Goal: Find specific page/section: Find specific page/section

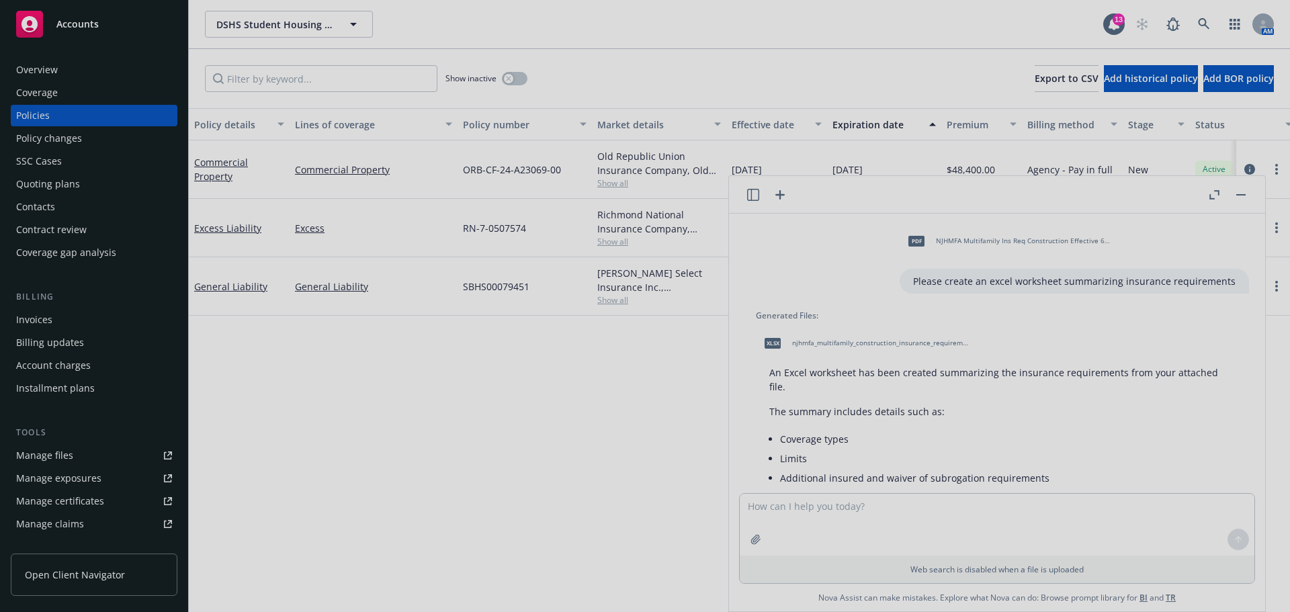
scroll to position [62, 0]
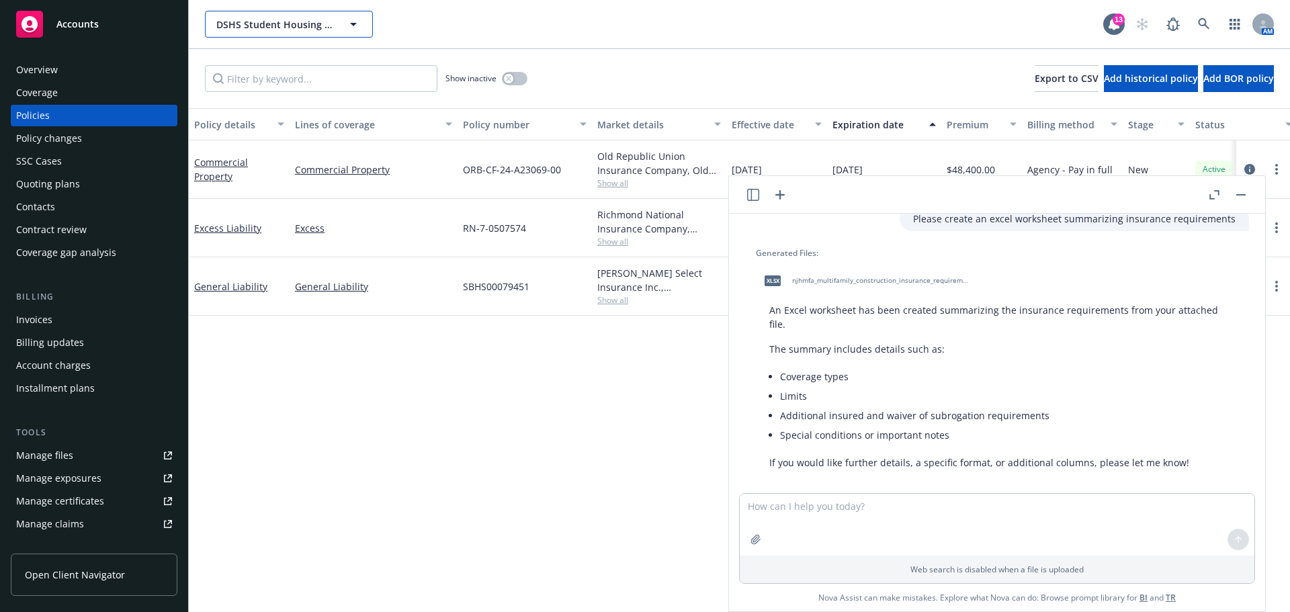
click at [268, 24] on span "DSHS Student Housing Investment Group" at bounding box center [274, 24] width 116 height 14
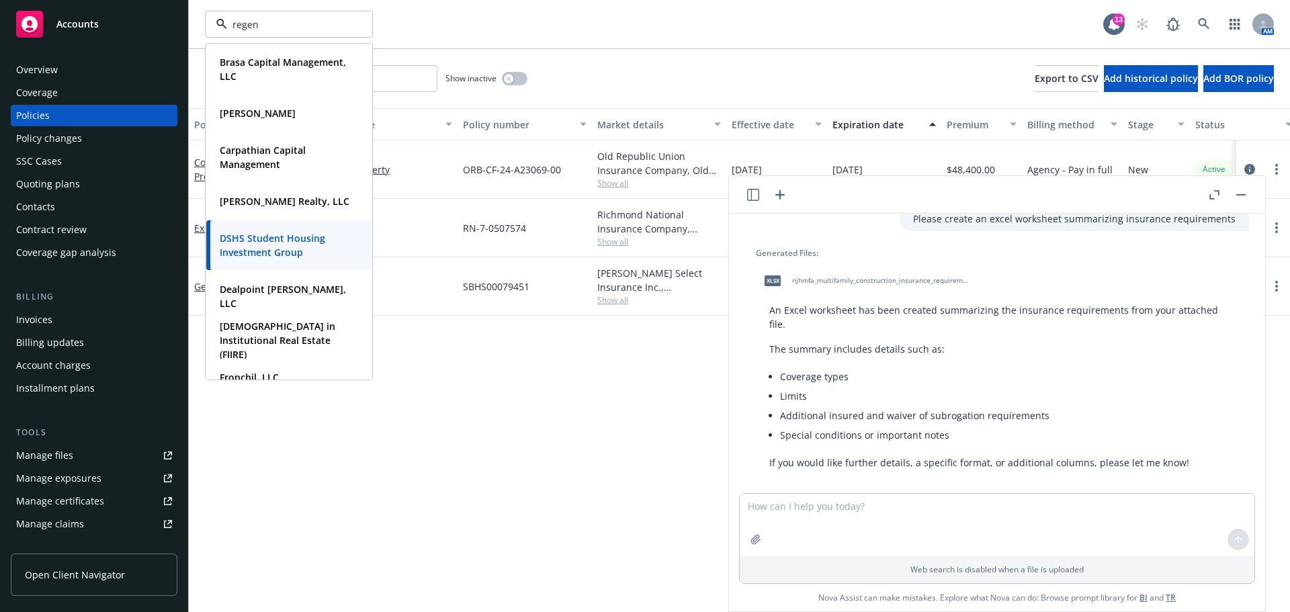
type input "regent"
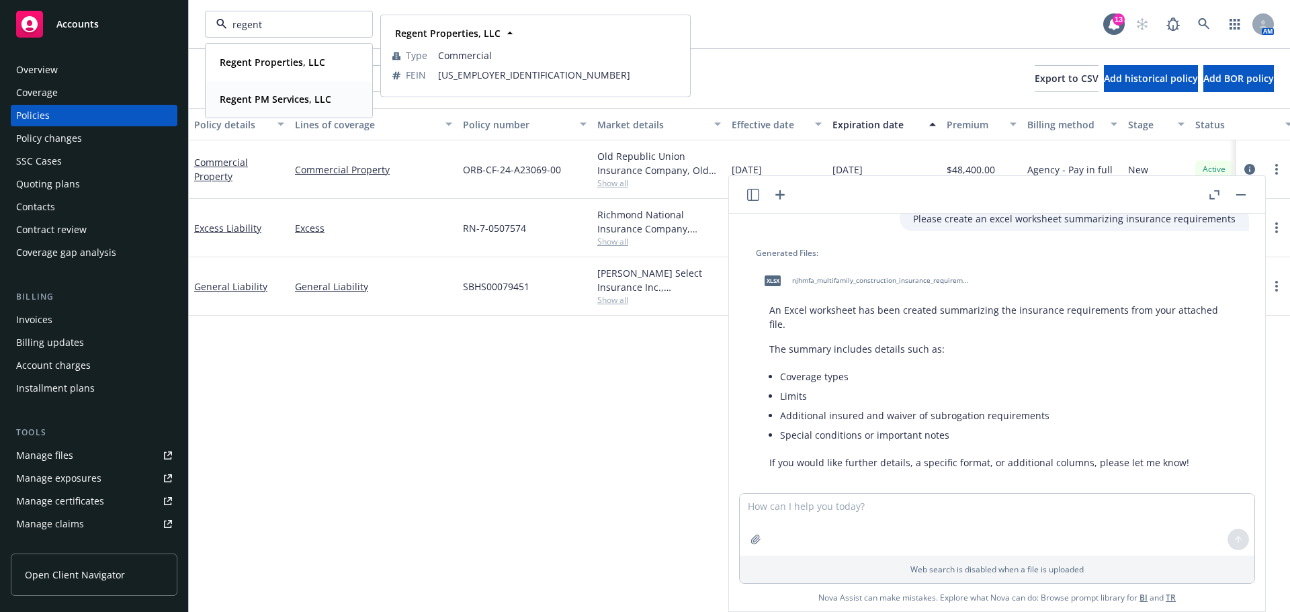
click at [264, 73] on div "Regent Properties, LLC Type Commercial FEIN [US_EMPLOYER_IDENTIFICATION_NUMBER]" at bounding box center [288, 62] width 165 height 36
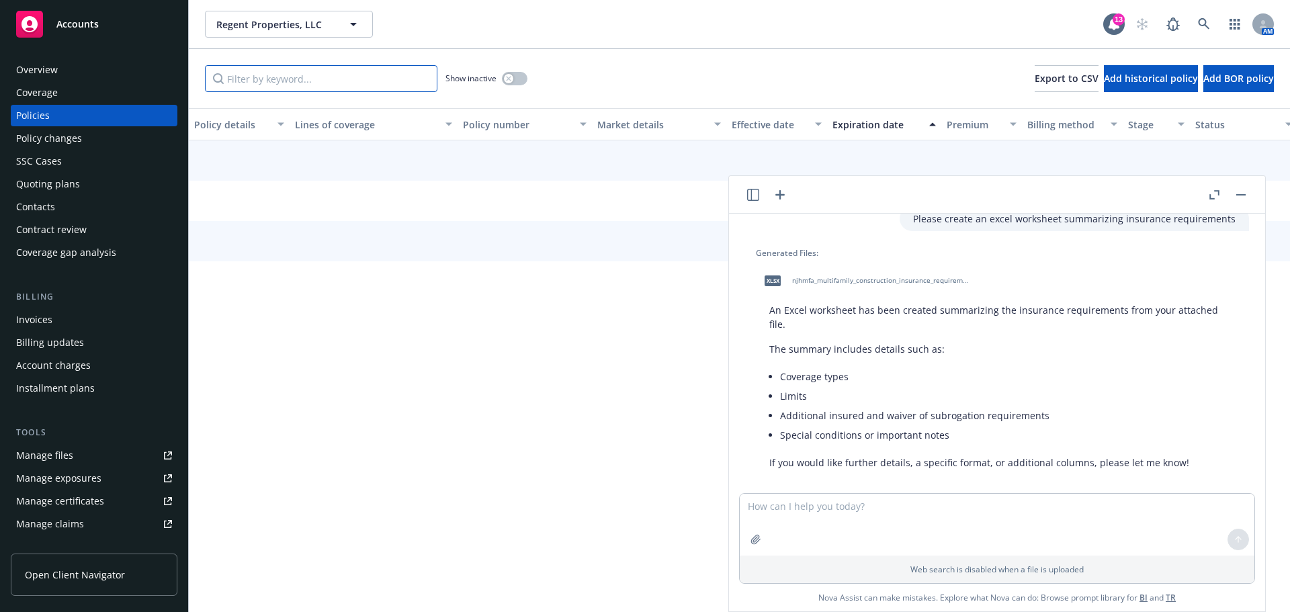
click at [303, 80] on input "Filter by keyword..." at bounding box center [321, 78] width 232 height 27
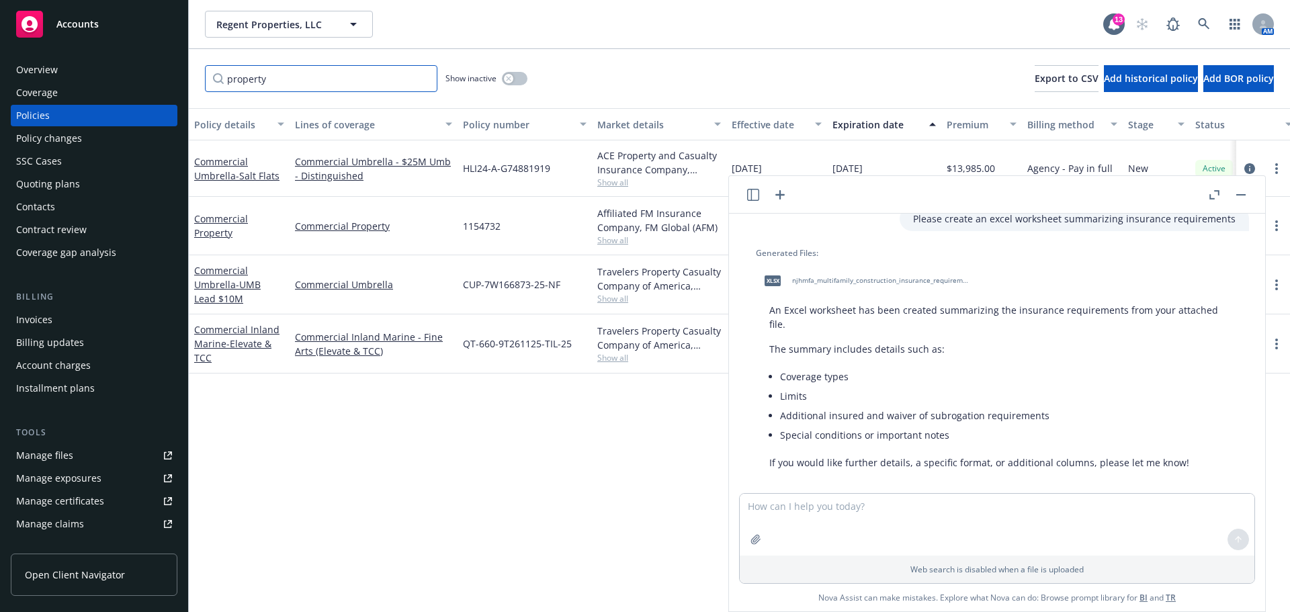
type input "property"
click at [770, 56] on div "property Show inactive Export to CSV Add historical policy Add BOR policy" at bounding box center [739, 78] width 1101 height 59
click at [1238, 195] on rect "button" at bounding box center [1240, 194] width 9 height 1
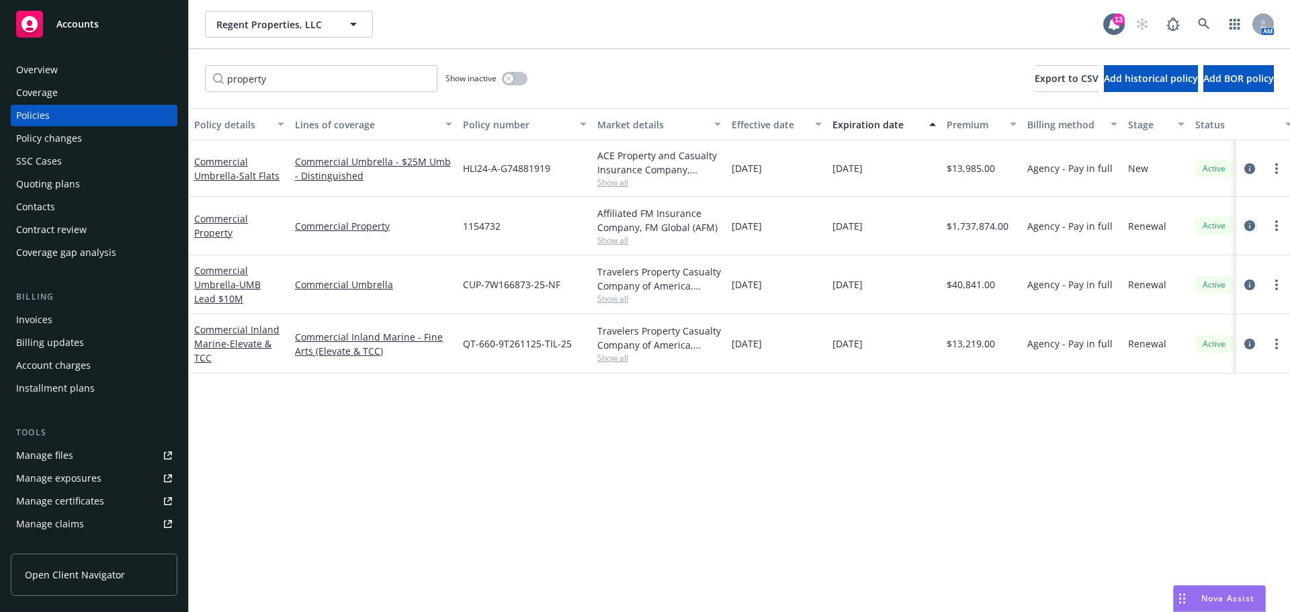
click at [1246, 224] on icon "circleInformation" at bounding box center [1249, 225] width 11 height 11
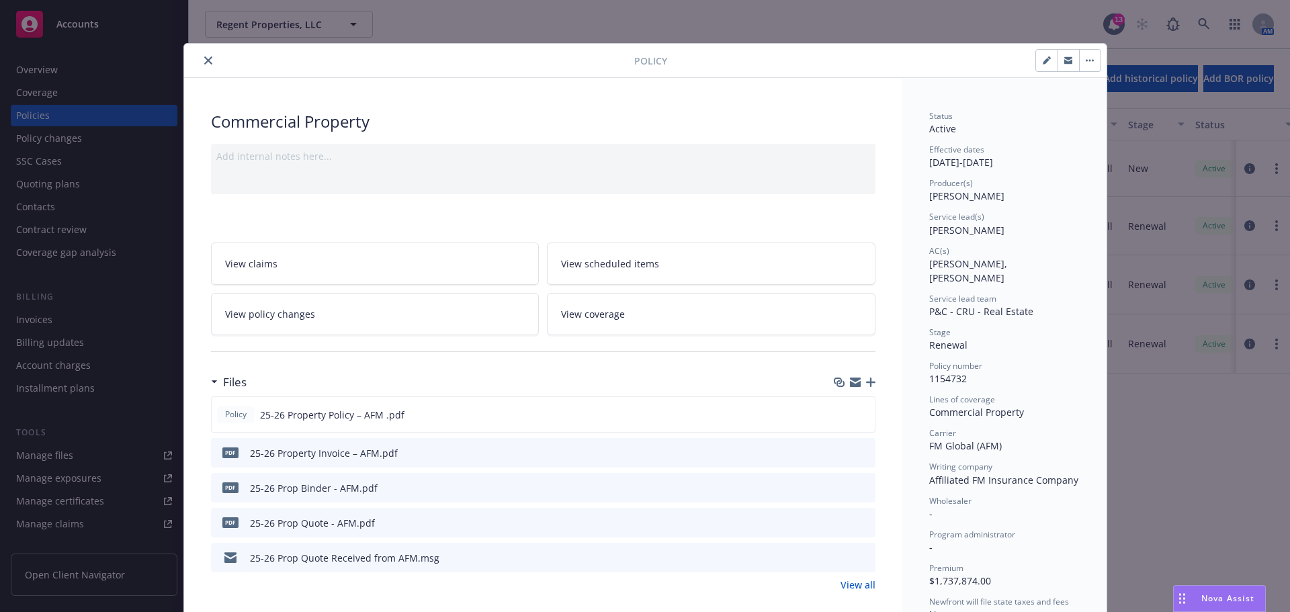
click at [200, 64] on button "close" at bounding box center [208, 60] width 16 height 16
